Goal: Entertainment & Leisure: Consume media (video, audio)

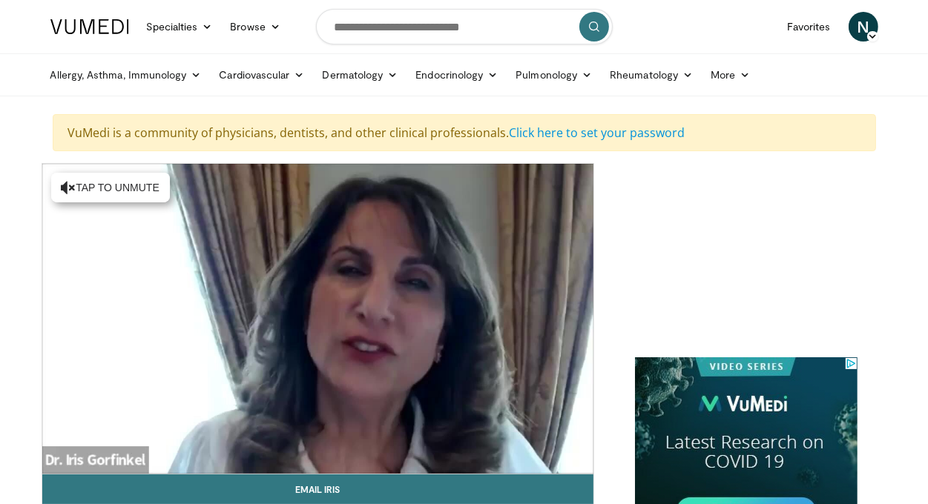
click at [88, 457] on div "10 seconds Tap to unmute" at bounding box center [317, 319] width 551 height 310
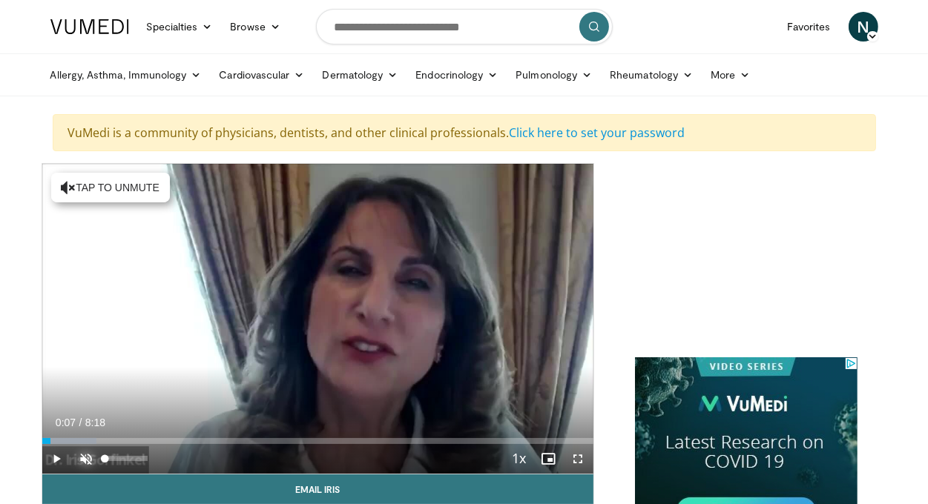
click at [85, 458] on span "Video Player" at bounding box center [87, 459] width 30 height 30
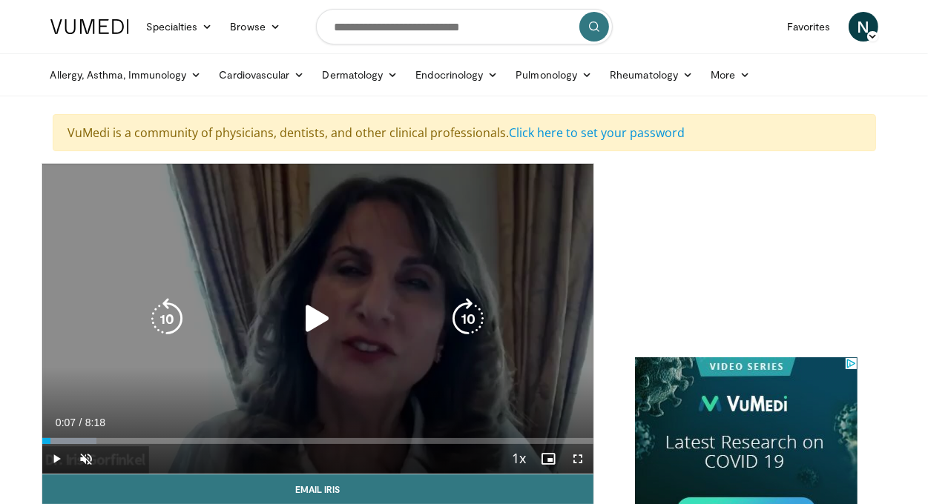
click at [185, 386] on div "10 seconds Tap to unmute" at bounding box center [317, 319] width 551 height 310
click at [451, 353] on div "10 seconds Tap to unmute" at bounding box center [317, 319] width 551 height 310
click at [392, 352] on div "10 seconds Tap to unmute" at bounding box center [317, 319] width 551 height 310
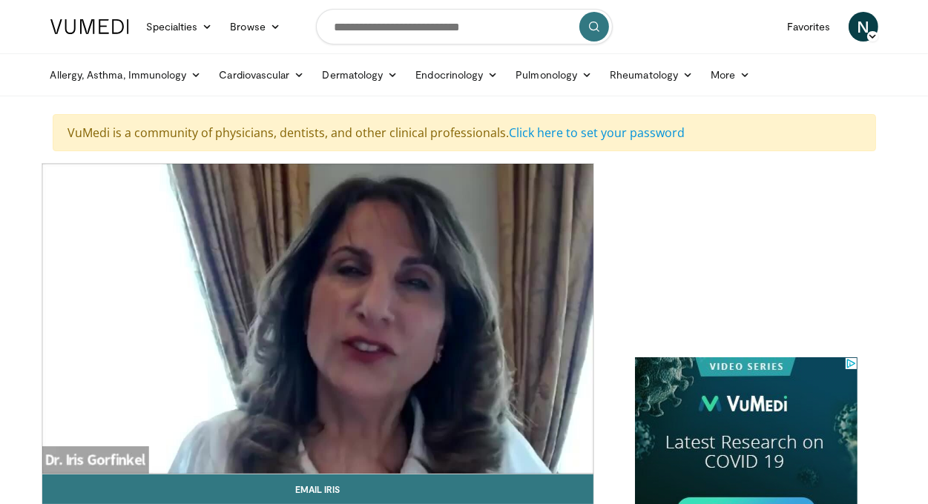
drag, startPoint x: 392, startPoint y: 352, endPoint x: -38, endPoint y: 296, distance: 434.0
click at [0, 296] on html "Specialties Adult & Family Medicine Allergy, [MEDICAL_DATA], Immunology Anesthe…" at bounding box center [464, 252] width 928 height 504
